Goal: Communication & Community: Answer question/provide support

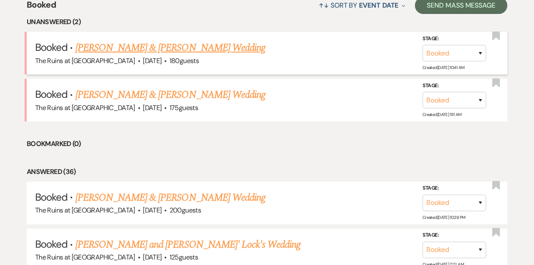
scroll to position [298, 0]
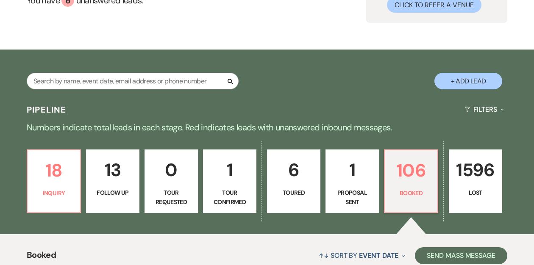
scroll to position [186, 0]
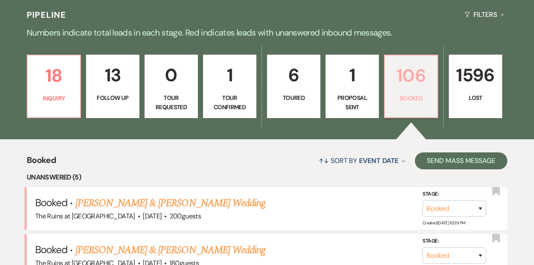
click at [415, 79] on p "106" at bounding box center [411, 75] width 42 height 28
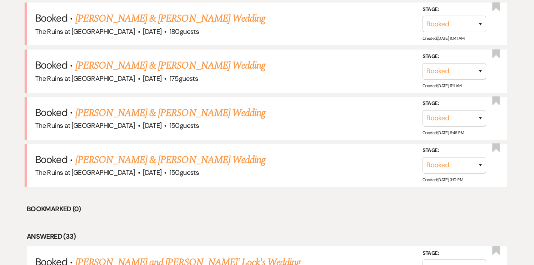
scroll to position [425, 0]
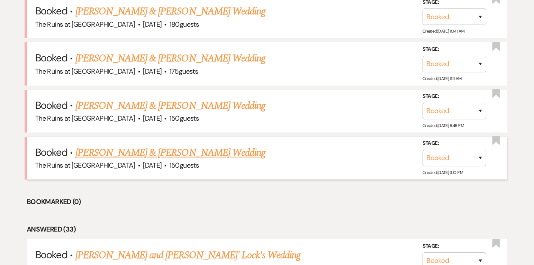
click at [109, 152] on link "[PERSON_NAME] & [PERSON_NAME] Wedding" at bounding box center [170, 152] width 190 height 15
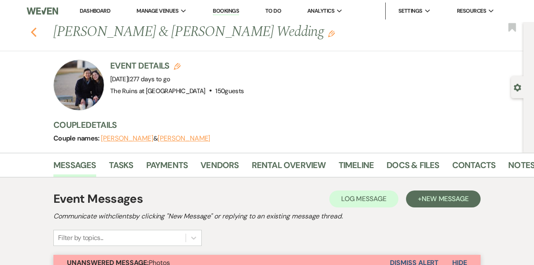
click at [31, 32] on icon "Previous" at bounding box center [34, 32] width 6 height 10
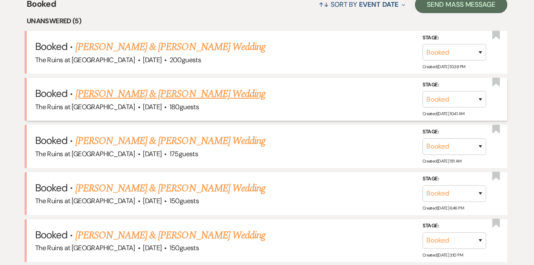
scroll to position [346, 0]
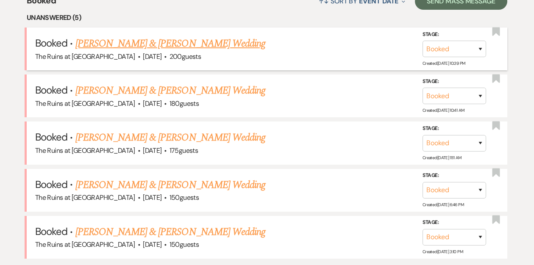
click at [139, 44] on link "[PERSON_NAME] & [PERSON_NAME] Wedding" at bounding box center [170, 43] width 190 height 15
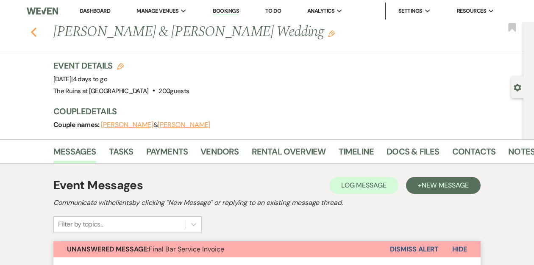
click at [34, 32] on icon "Previous" at bounding box center [34, 32] width 6 height 10
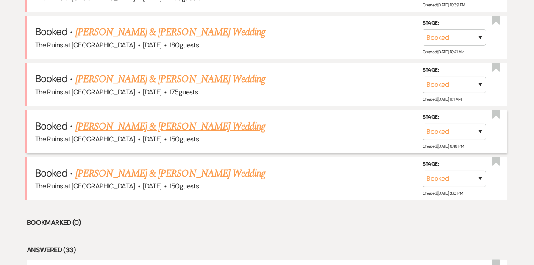
scroll to position [405, 0]
click at [119, 123] on link "[PERSON_NAME] & [PERSON_NAME] Wedding" at bounding box center [170, 126] width 190 height 15
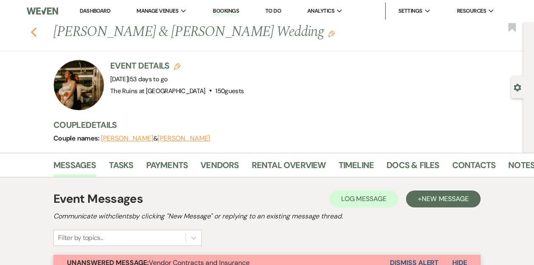
click at [34, 33] on icon "Previous" at bounding box center [34, 32] width 6 height 10
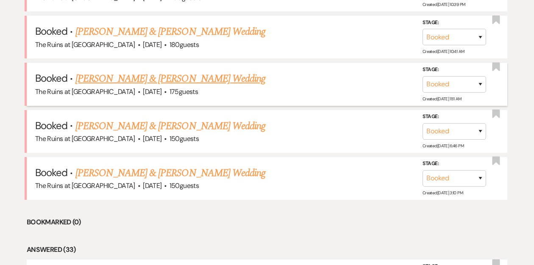
scroll to position [398, 0]
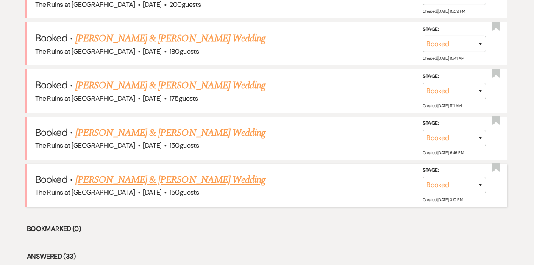
click at [117, 179] on link "[PERSON_NAME] & [PERSON_NAME] Wedding" at bounding box center [170, 180] width 190 height 15
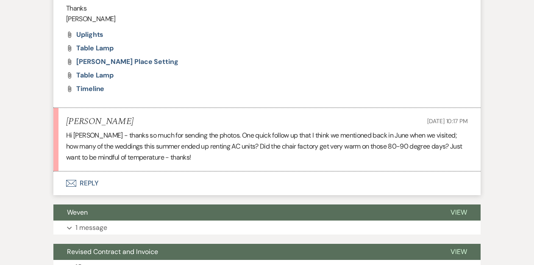
scroll to position [433, 0]
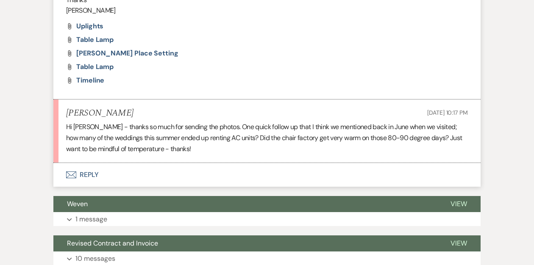
click at [89, 175] on button "Envelope Reply" at bounding box center [266, 175] width 427 height 24
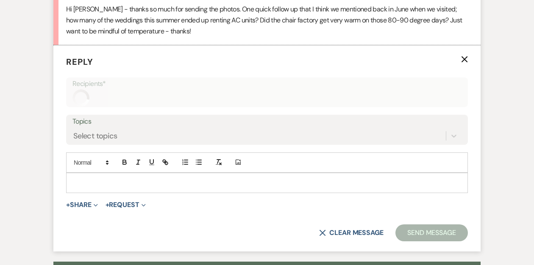
scroll to position [551, 0]
click at [90, 179] on p at bounding box center [267, 182] width 388 height 9
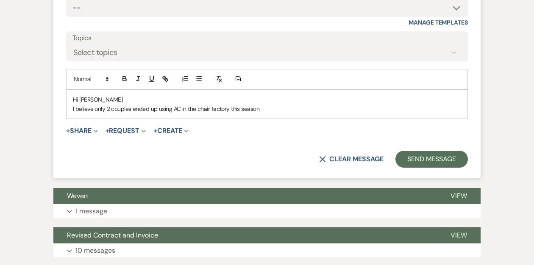
scroll to position [662, 0]
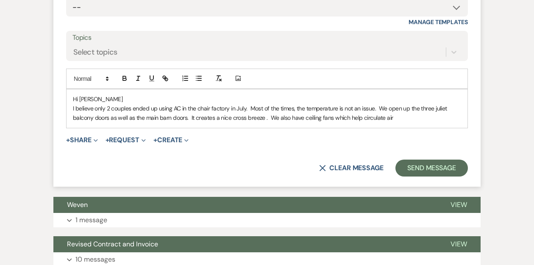
click at [374, 107] on p "I believe only 2 couples ended up using AC in the chair factory in July. Most o…" at bounding box center [267, 113] width 388 height 19
drag, startPoint x: 448, startPoint y: 120, endPoint x: 456, endPoint y: 120, distance: 7.2
click at [449, 120] on p "I believe only 2 couples ended up using AC in the chair factory in July. Most o…" at bounding box center [267, 113] width 388 height 19
drag, startPoint x: 274, startPoint y: 119, endPoint x: 248, endPoint y: 119, distance: 25.9
click at [248, 119] on p "I believe only 2 couples ended up using AC in the chair factory in July. Most o…" at bounding box center [267, 113] width 388 height 19
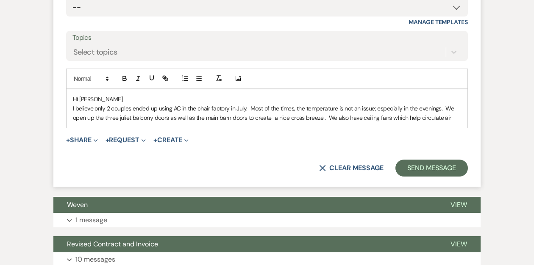
click at [449, 118] on p "I believe only 2 couples ended up using AC in the chair factory in July. Most o…" at bounding box center [267, 113] width 388 height 19
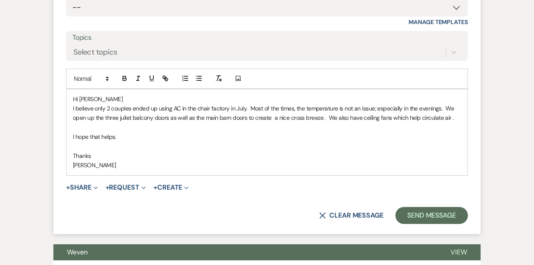
click at [293, 109] on p "I believe only 2 couples ended up using AC in the chair factory in July. Most o…" at bounding box center [267, 113] width 388 height 19
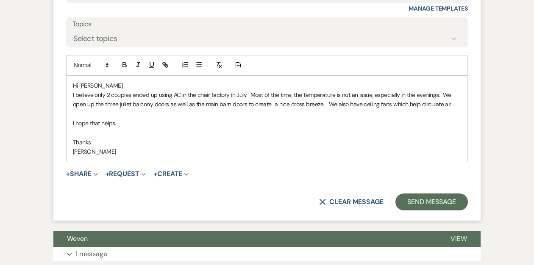
scroll to position [676, 0]
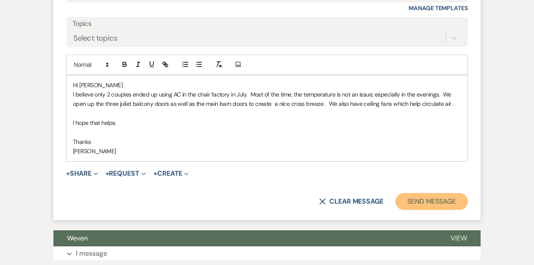
click at [420, 198] on button "Send Message" at bounding box center [431, 201] width 72 height 17
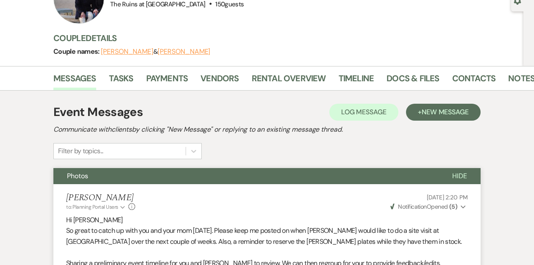
scroll to position [0, 0]
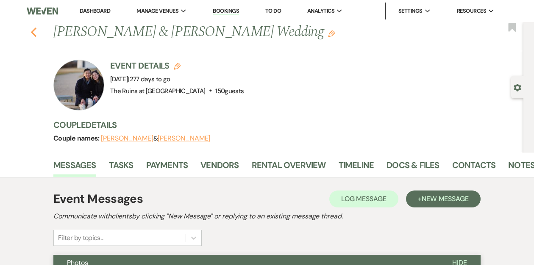
click at [33, 32] on icon "Previous" at bounding box center [34, 32] width 6 height 10
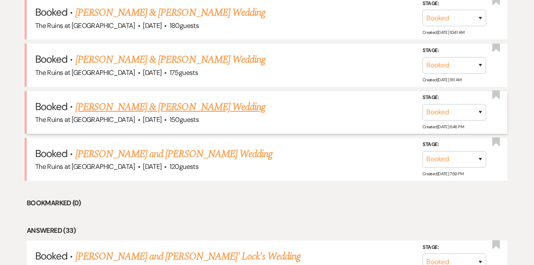
scroll to position [426, 0]
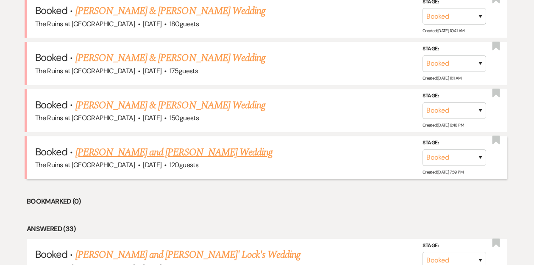
click at [146, 151] on link "[PERSON_NAME] and [PERSON_NAME] Wedding" at bounding box center [174, 152] width 198 height 15
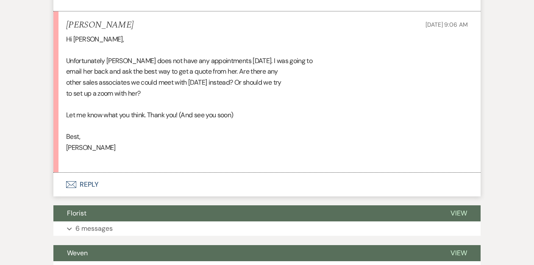
scroll to position [673, 0]
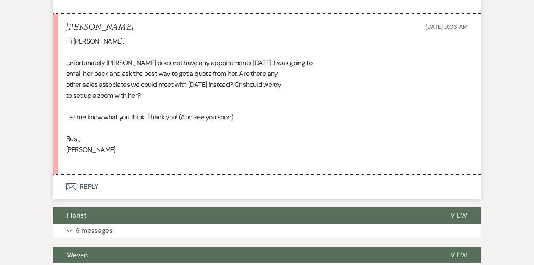
click at [87, 176] on button "Envelope Reply" at bounding box center [266, 187] width 427 height 24
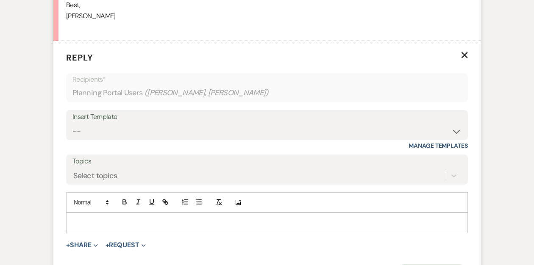
scroll to position [829, 0]
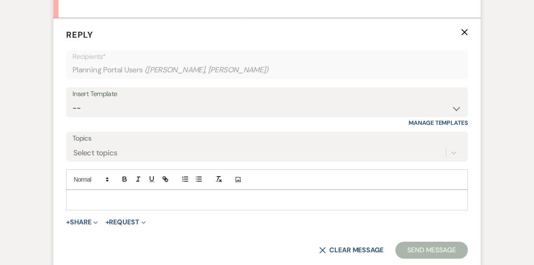
click at [86, 195] on p at bounding box center [267, 199] width 388 height 9
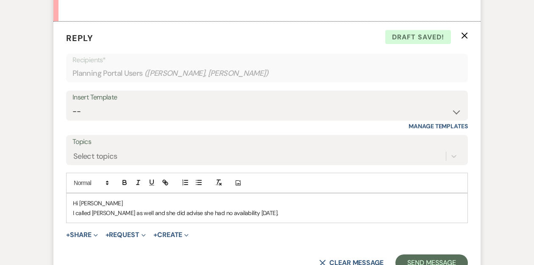
scroll to position [832, 0]
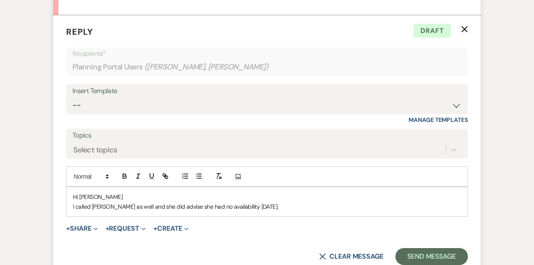
click at [146, 202] on p "I called Liz as well and she did advise she had no availability today." at bounding box center [267, 206] width 388 height 9
click at [154, 202] on p "I called Liz as well and she advise she had no availability today." at bounding box center [267, 206] width 388 height 9
click at [236, 202] on p "I called Liz as well and she advises she had no availability today." at bounding box center [267, 206] width 388 height 9
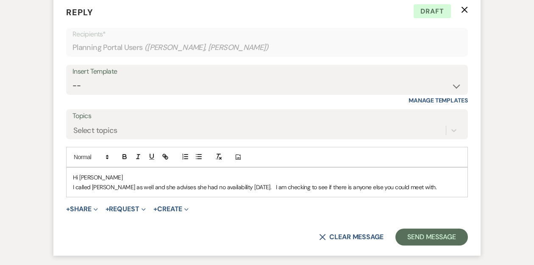
scroll to position [857, 0]
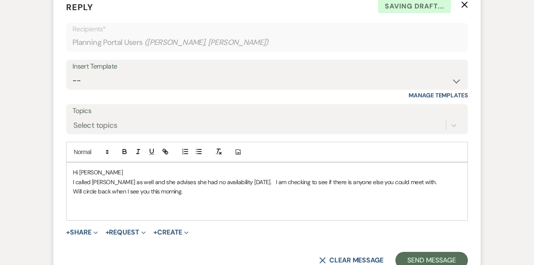
click at [157, 178] on p "I called Liz as well and she advises she had no availability today. I am checki…" at bounding box center [267, 182] width 388 height 9
click at [192, 187] on p "Will circle back when I see you this morning." at bounding box center [267, 191] width 388 height 9
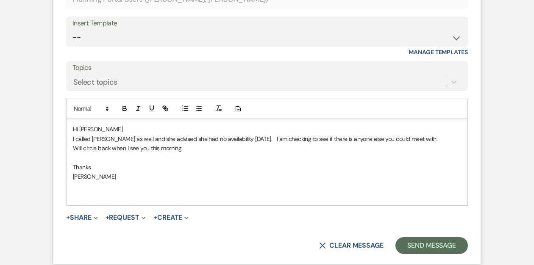
scroll to position [907, 0]
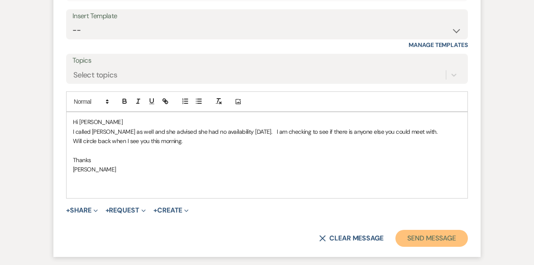
click at [426, 230] on button "Send Message" at bounding box center [431, 238] width 72 height 17
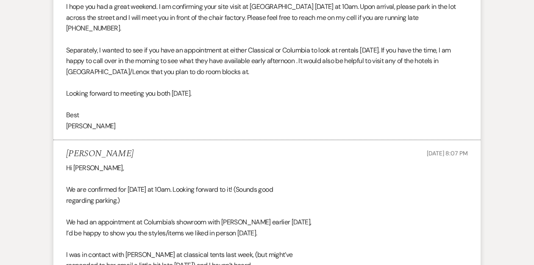
scroll to position [0, 0]
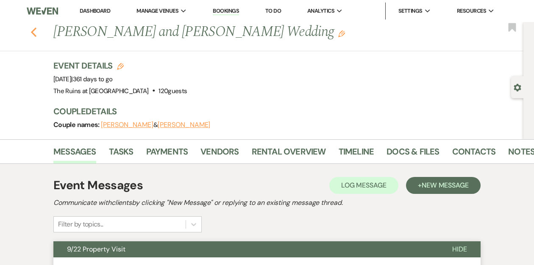
click at [32, 31] on use "button" at bounding box center [34, 32] width 6 height 9
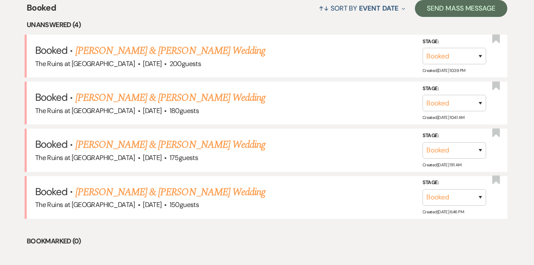
scroll to position [339, 0]
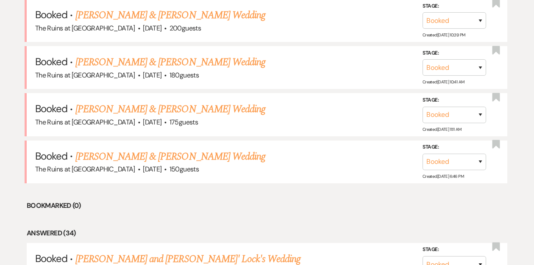
scroll to position [388, 0]
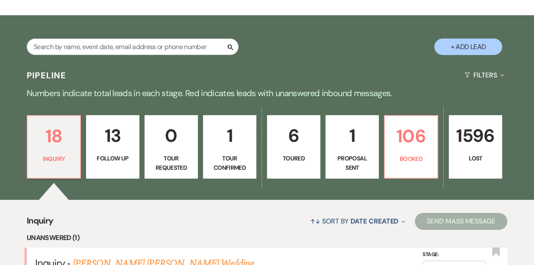
scroll to position [127, 0]
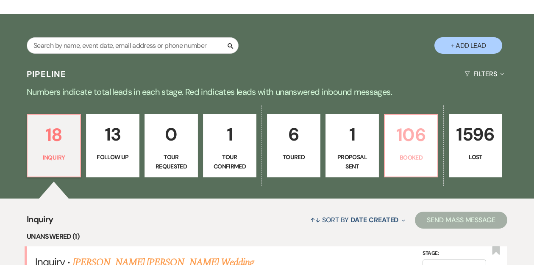
click at [411, 142] on p "106" at bounding box center [411, 135] width 42 height 28
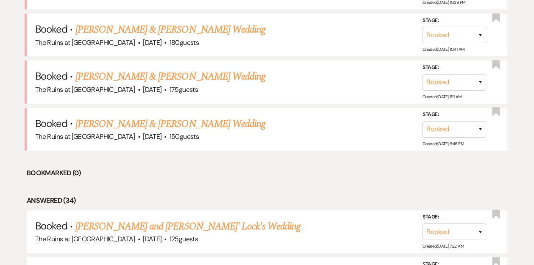
scroll to position [408, 0]
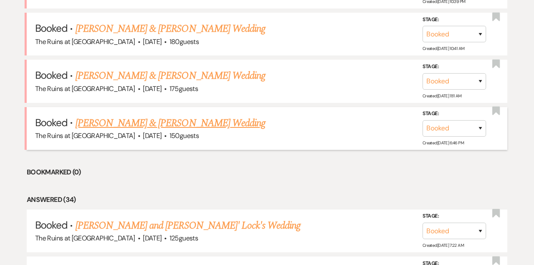
click at [103, 122] on link "[PERSON_NAME] & [PERSON_NAME] Wedding" at bounding box center [170, 123] width 190 height 15
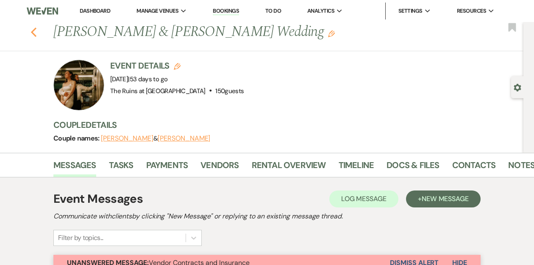
click at [34, 33] on icon "Previous" at bounding box center [34, 32] width 6 height 10
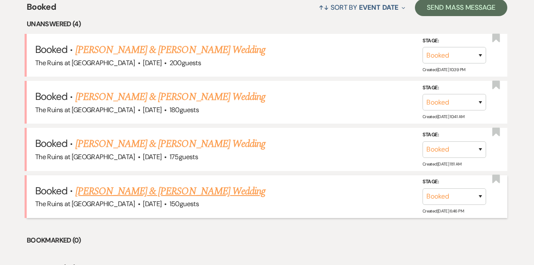
scroll to position [262, 0]
